Goal: Task Accomplishment & Management: Manage account settings

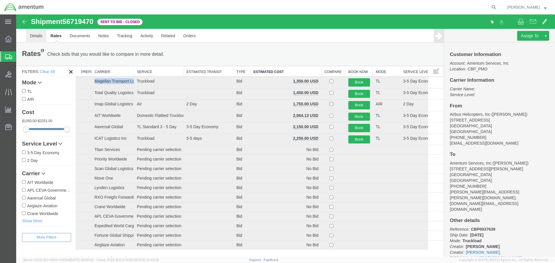
click at [41, 36] on link "Details" at bounding box center [36, 36] width 21 height 14
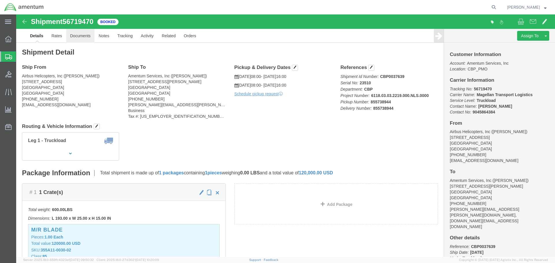
drag, startPoint x: 73, startPoint y: 22, endPoint x: 87, endPoint y: 35, distance: 19.2
click link "Documents"
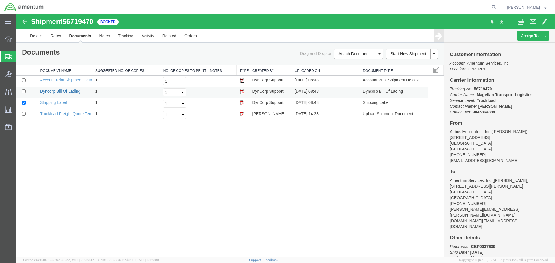
click at [45, 92] on link "Dyncorp Bill Of Lading" at bounding box center [60, 91] width 40 height 5
click at [547, 36] on button at bounding box center [545, 36] width 7 height 10
click at [514, 47] on link "Clone Shipment" at bounding box center [524, 45] width 50 height 9
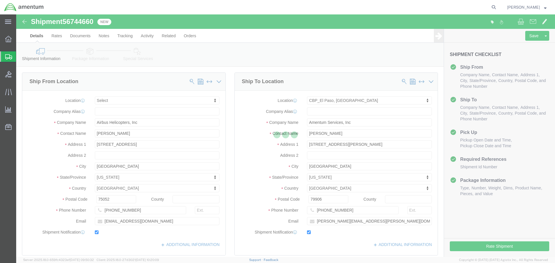
select select
select select "49831"
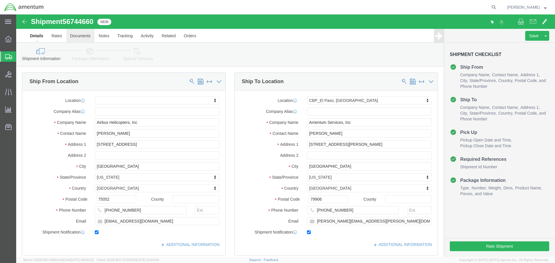
click link "Documents"
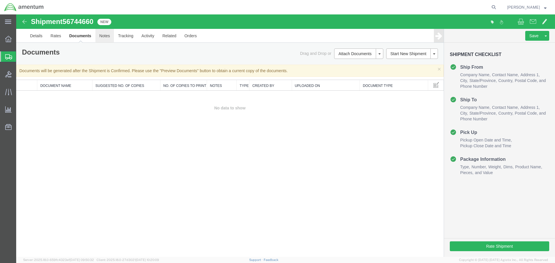
click at [105, 37] on link "Notes" at bounding box center [104, 36] width 19 height 14
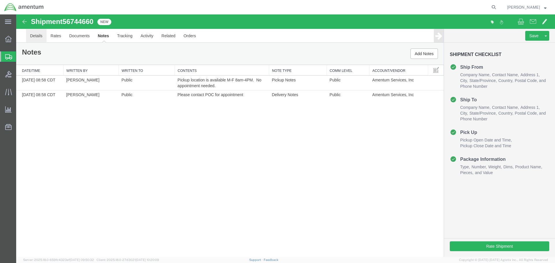
click at [34, 35] on link "Details" at bounding box center [36, 36] width 21 height 14
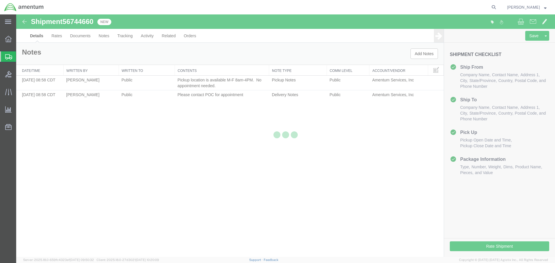
select select "49831"
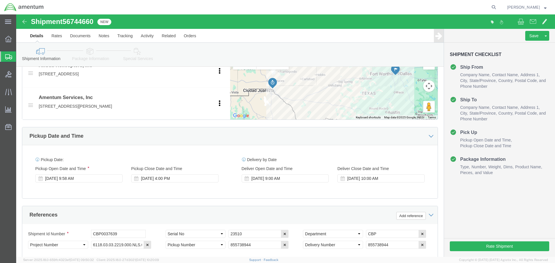
scroll to position [231, 0]
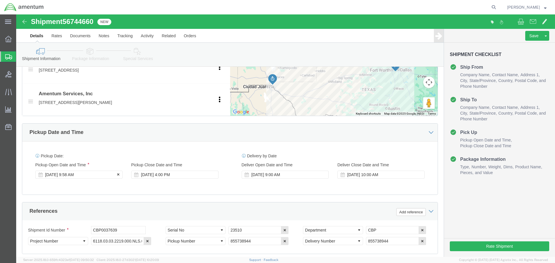
click div "[DATE] 9:58 AM"
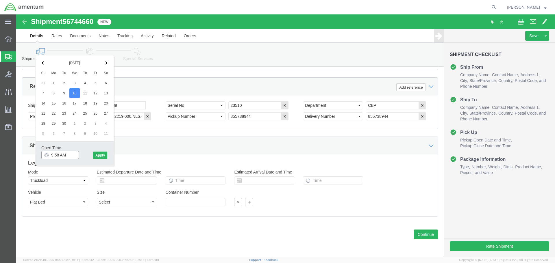
click input "9:58 AM"
type input "8:00 AM"
click button "Apply"
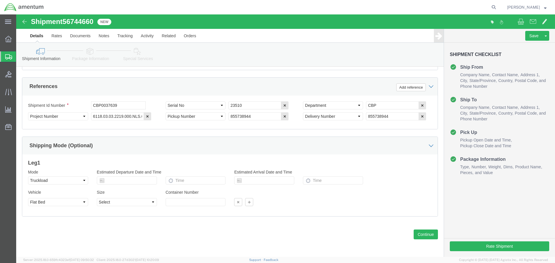
scroll to position [212, 0]
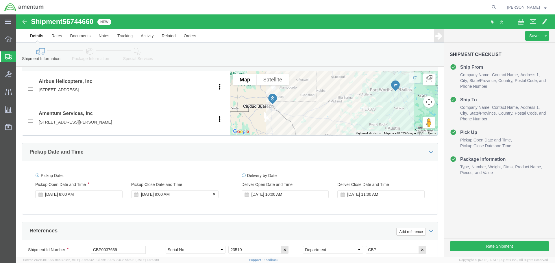
click div "[DATE] 9:00 AM"
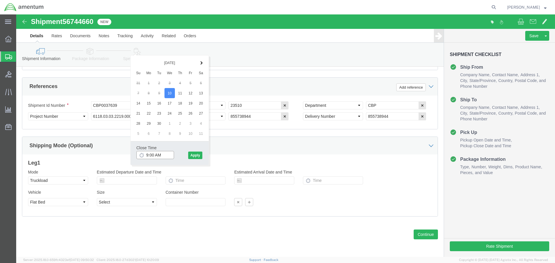
scroll to position [269, 0]
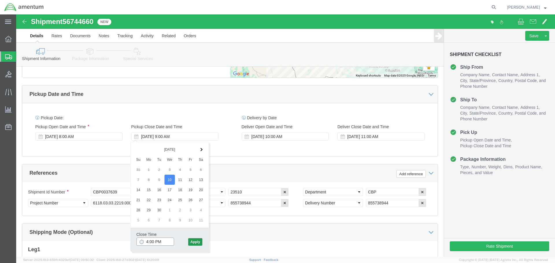
type input "4:00 PM"
click button "Apply"
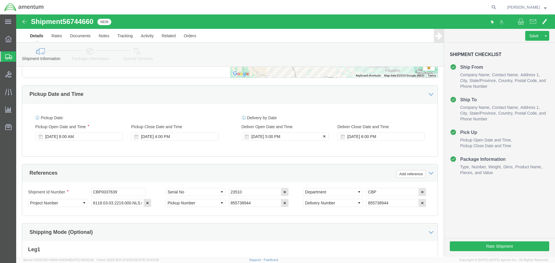
click div "[DATE] 5:00 PM"
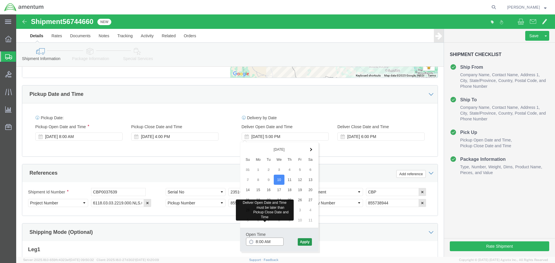
type input "8:00 AM"
drag, startPoint x: 284, startPoint y: 227, endPoint x: 287, endPoint y: 225, distance: 3.6
click button "Apply"
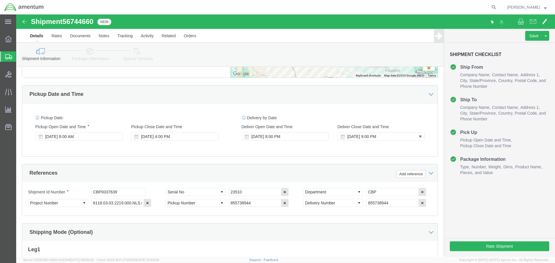
click div "[DATE] 9:00 PM"
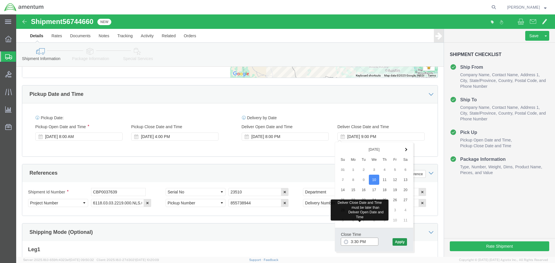
type input "3:30 PM"
click button "Apply"
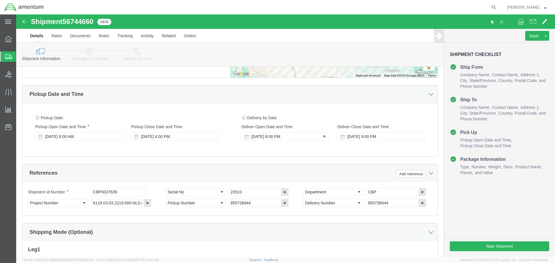
click div "[DATE] 8:00 PM"
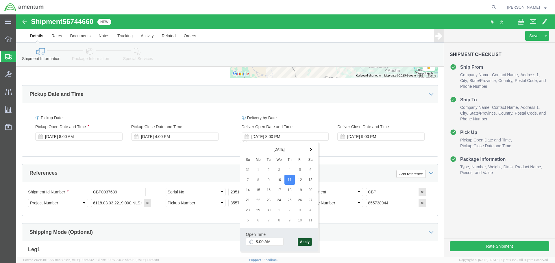
drag, startPoint x: 285, startPoint y: 226, endPoint x: 307, endPoint y: 225, distance: 22.0
click button "Apply"
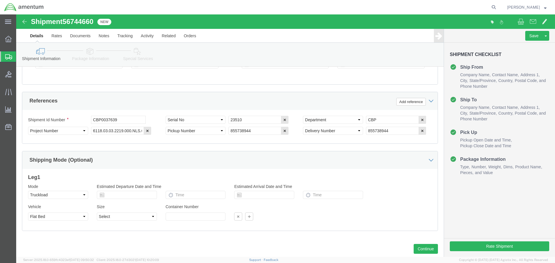
scroll to position [356, 0]
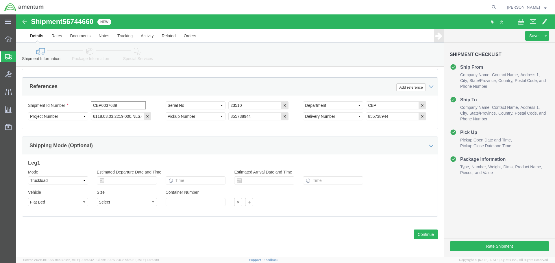
click input "CBP0037639"
type input "CBP0037638"
type input "23312"
click button "Continue"
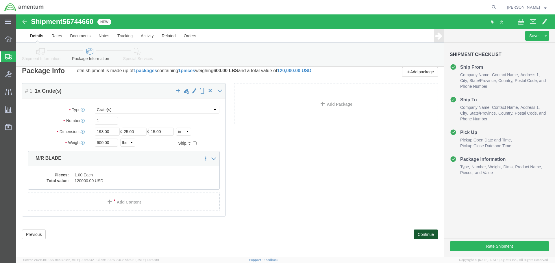
scroll to position [0, 0]
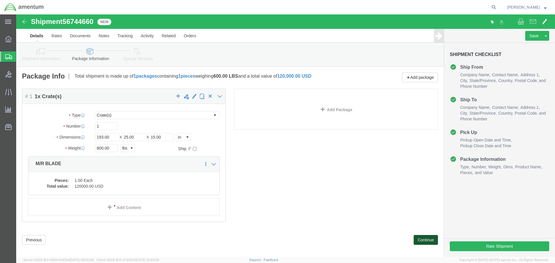
click button "Continue"
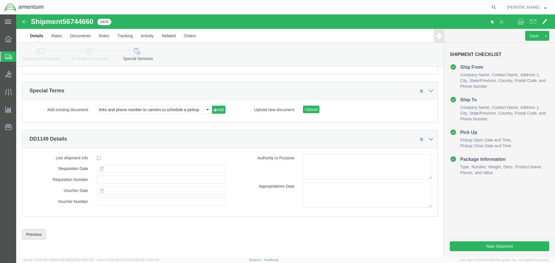
click button "Previous"
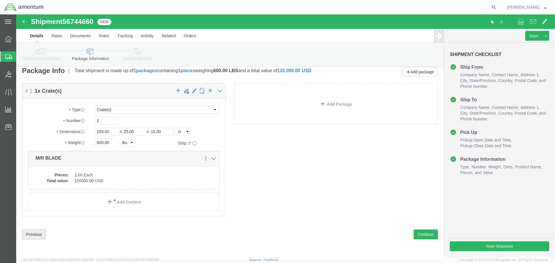
scroll to position [5, 0]
click div "Package Content # 1 1 x Crate(s) Package Type Select Bale(s) Basket(s) Bolt(s) …"
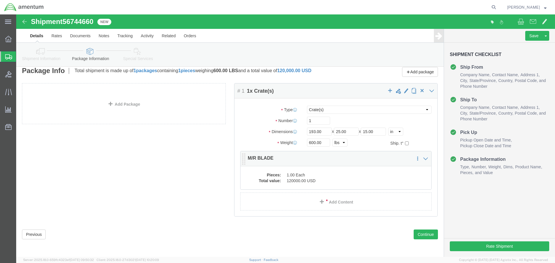
click dt "Total value:"
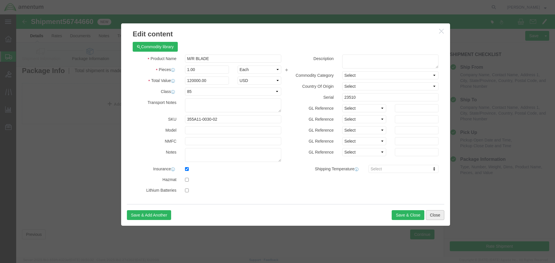
click button "Close"
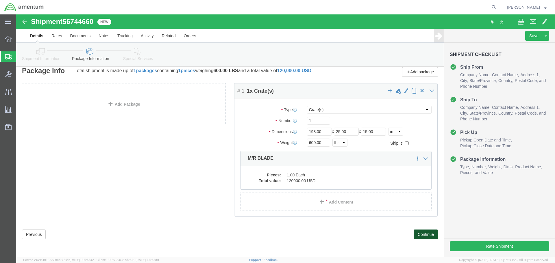
click button "Continue"
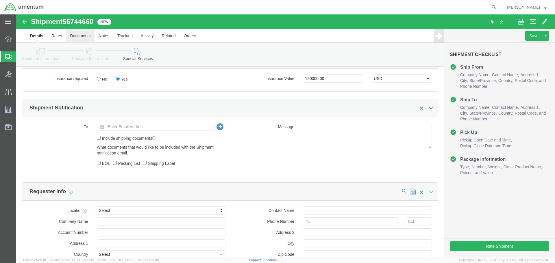
scroll to position [251, 0]
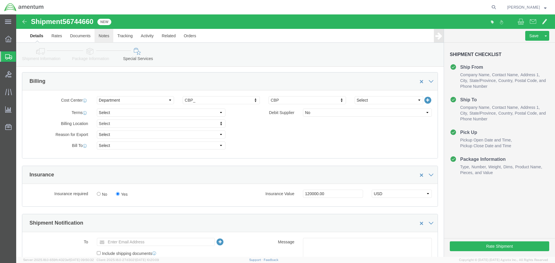
click link "Notes"
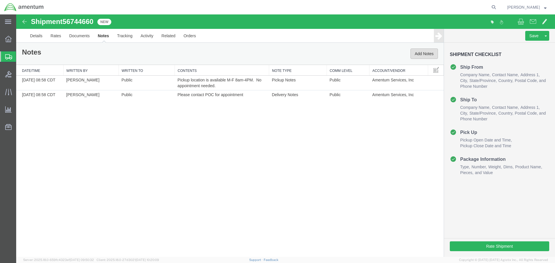
click at [430, 53] on button "Add Notes" at bounding box center [423, 54] width 27 height 10
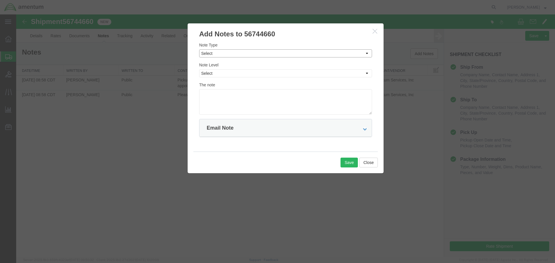
click at [217, 55] on select "Select Approval Bid Notes Carrier Change Notes Claim Notes Content Hazmat Notes…" at bounding box center [285, 53] width 173 height 8
select select "BID_NOTES"
click at [199, 49] on select "Select Approval Bid Notes Carrier Change Notes Claim Notes Content Hazmat Notes…" at bounding box center [285, 53] width 173 height 8
click at [216, 75] on select "Select Private to Account Private to Vendor Public" at bounding box center [285, 73] width 173 height 8
select select "PUBLIC"
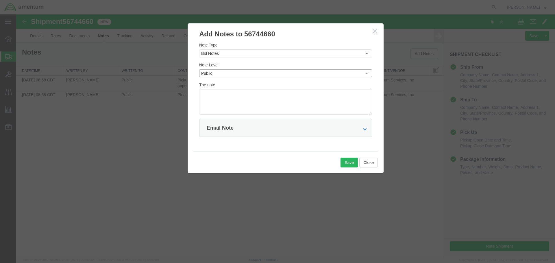
click at [199, 69] on select "Select Private to Account Private to Vendor Public" at bounding box center [285, 73] width 173 height 8
click at [212, 96] on textarea at bounding box center [285, 101] width 173 height 25
type textarea "Ensure your bid includes insurance value of $120,000."
click at [347, 165] on button "Save" at bounding box center [348, 163] width 17 height 10
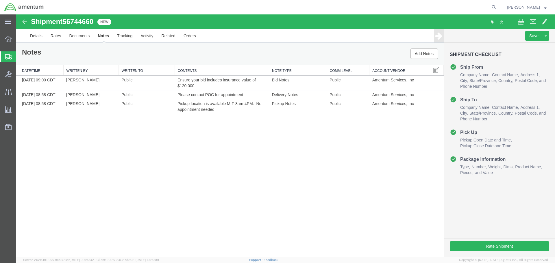
click at [88, 21] on span "56744660" at bounding box center [77, 22] width 31 height 8
copy span "56744660"
click at [38, 37] on link "Details" at bounding box center [36, 36] width 21 height 14
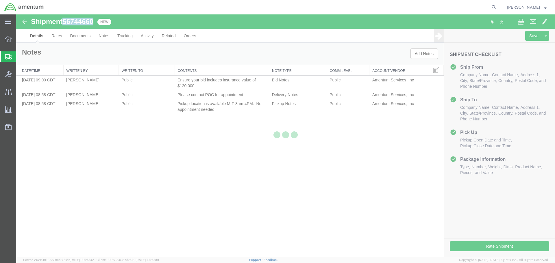
select select "49831"
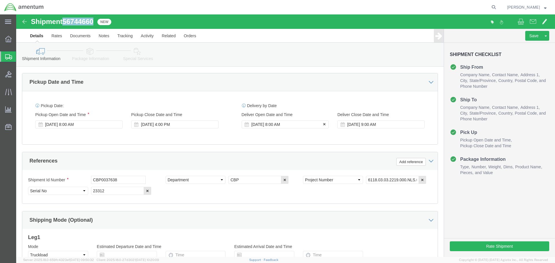
scroll to position [347, 0]
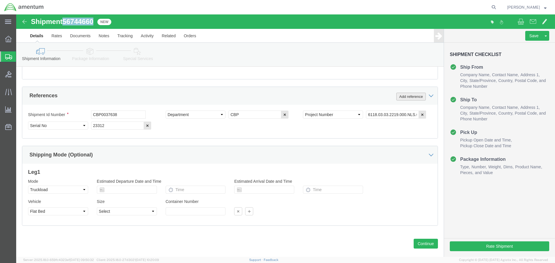
click button "Add reference"
click select "Select Account Type Activity ID Airline Appointment Number ASN Batch Request # …"
select select "DELNUM"
click select "Select Account Type Activity ID Airline Appointment Number ASN Batch Request # …"
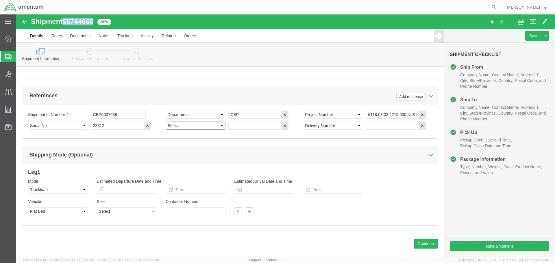
click select "Select Account Type Activity ID Airline Appointment Number ASN Batch Request # …"
select select "PICKUPNUM"
click select "Select Account Type Activity ID Airline Appointment Number ASN Batch Request # …"
click input "text"
paste input "855747217"
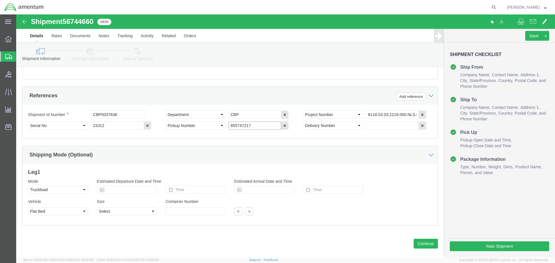
type input "855747217"
click input "text"
paste input "855747217"
type input "855747217"
click button "Save"
